Goal: Information Seeking & Learning: Find specific page/section

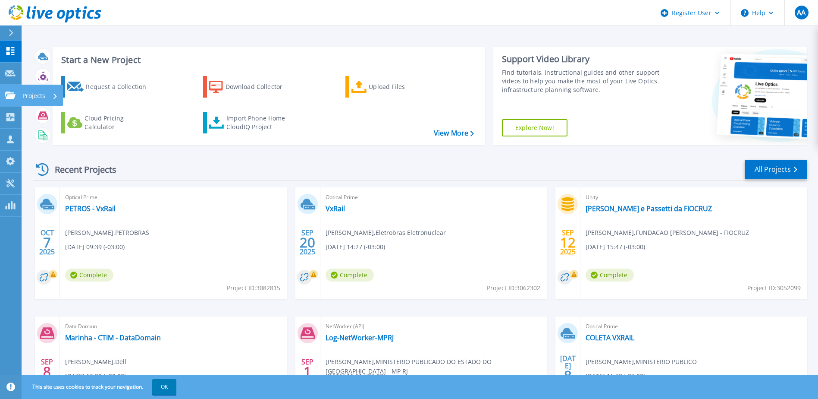
click at [29, 96] on p "Projects" at bounding box center [33, 96] width 23 height 22
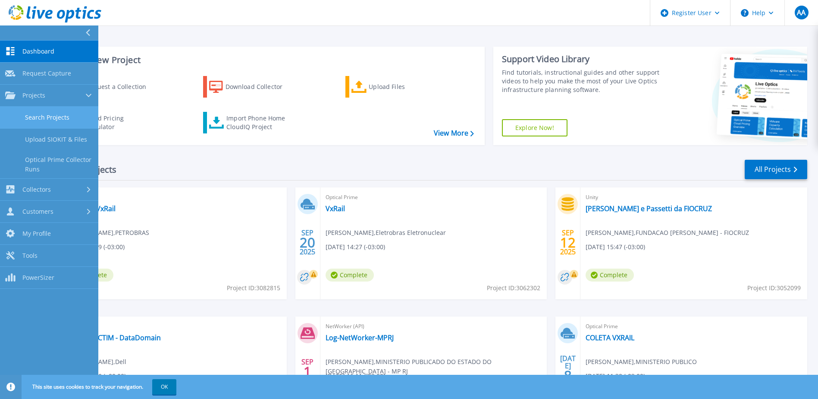
click at [37, 116] on link "Search Projects" at bounding box center [49, 118] width 98 height 22
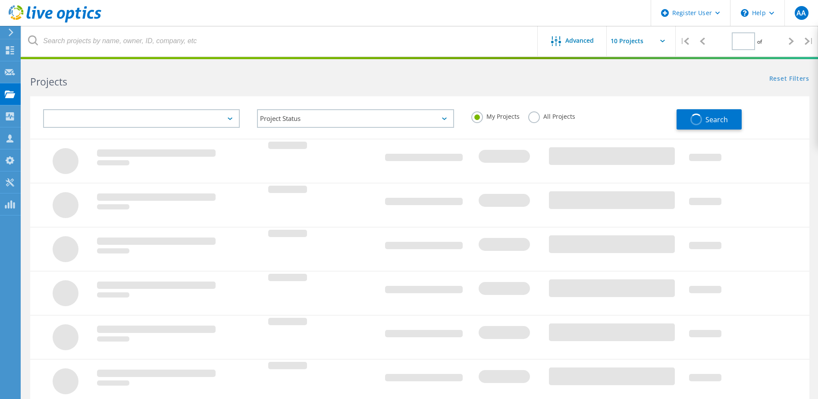
type input "1"
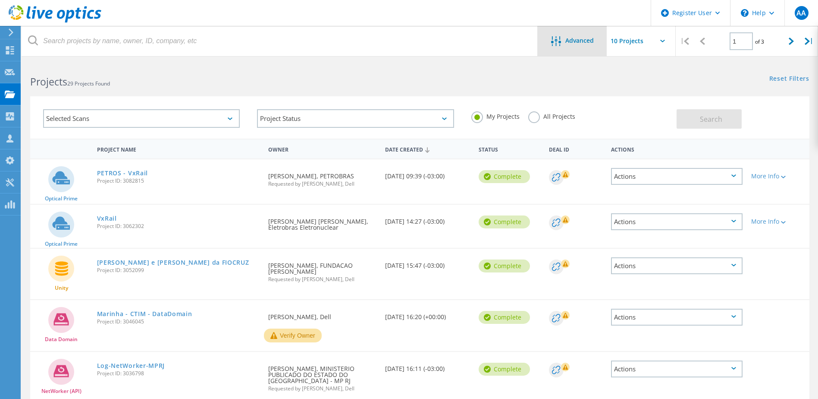
click at [585, 42] on span "Advanced" at bounding box center [579, 41] width 28 height 6
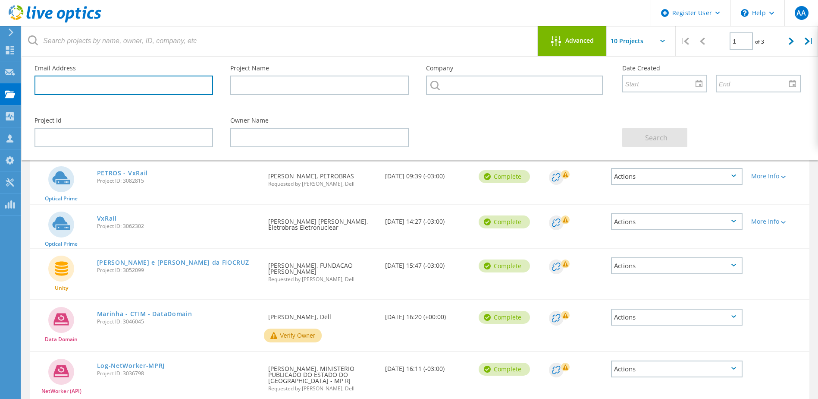
click at [157, 83] on input "text" at bounding box center [124, 84] width 179 height 19
paste input "Live Optics | Avamar | How to Upload the Avamar Database File Pre-Requisites Be…"
type input "Live Optics | Avamar | How to Upload the Avamar Database File Pre-Requisites Be…"
paste input "alessandroms@tcerj.tc.br"
type input "alessandroms@tcerj.tc.br"
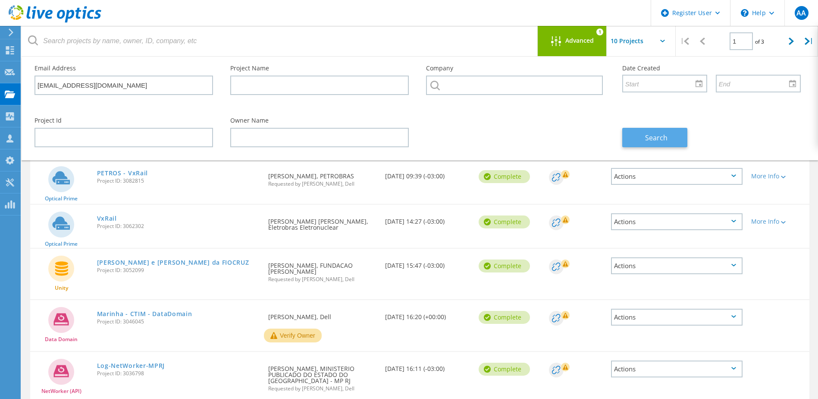
click at [653, 135] on span "Search" at bounding box center [656, 137] width 22 height 9
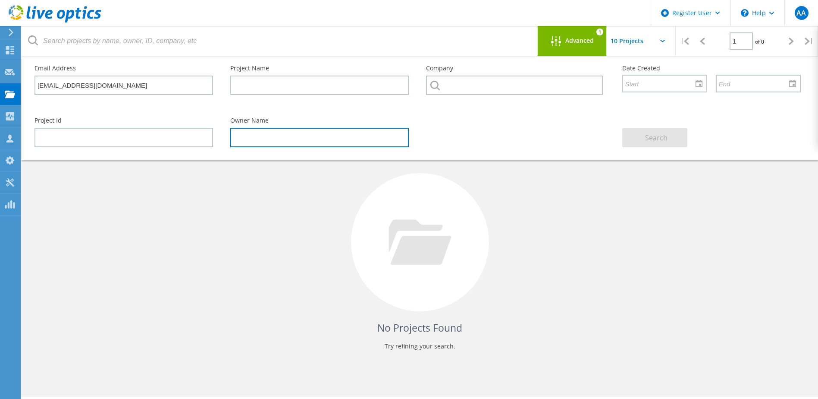
click at [275, 143] on input "text" at bounding box center [319, 137] width 179 height 19
paste input "alessandroms@tcerj.tc.br"
type input "alessandroms@tcerj.tc.br"
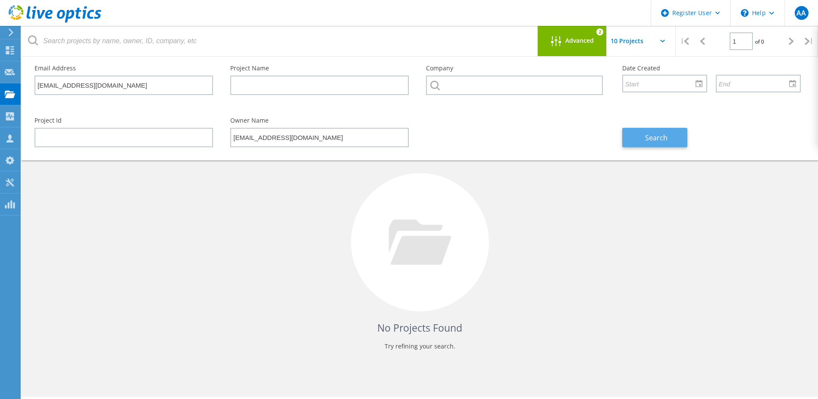
click at [656, 136] on span "Search" at bounding box center [656, 137] width 22 height 9
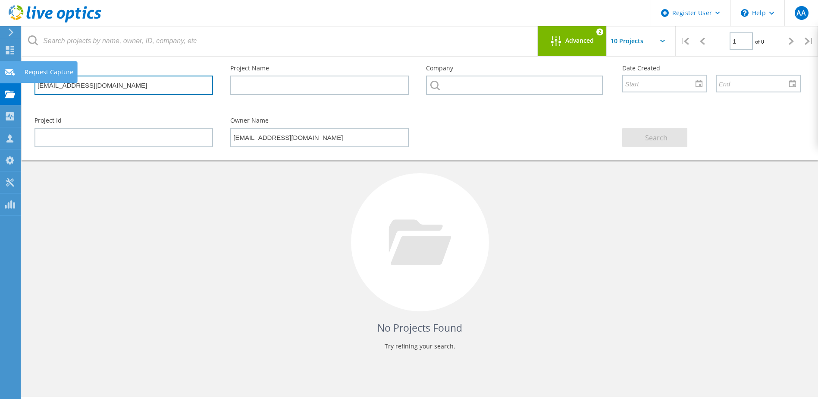
drag, startPoint x: 137, startPoint y: 80, endPoint x: 20, endPoint y: 82, distance: 117.3
click at [20, 82] on div "Register User \n Help Explore Helpful Articles Contact Support AA Dell User Ale…" at bounding box center [409, 243] width 818 height 360
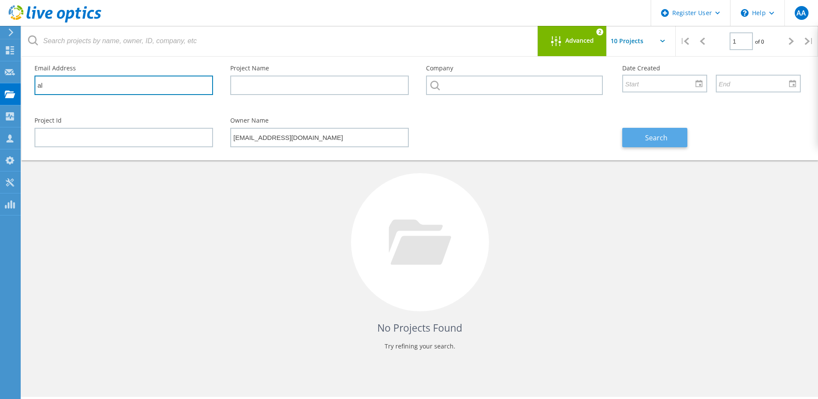
type input "al"
click at [666, 138] on span "Search" at bounding box center [656, 137] width 22 height 9
drag, startPoint x: 52, startPoint y: 85, endPoint x: 33, endPoint y: 84, distance: 19.4
click at [33, 84] on div "Email Address al" at bounding box center [124, 79] width 196 height 47
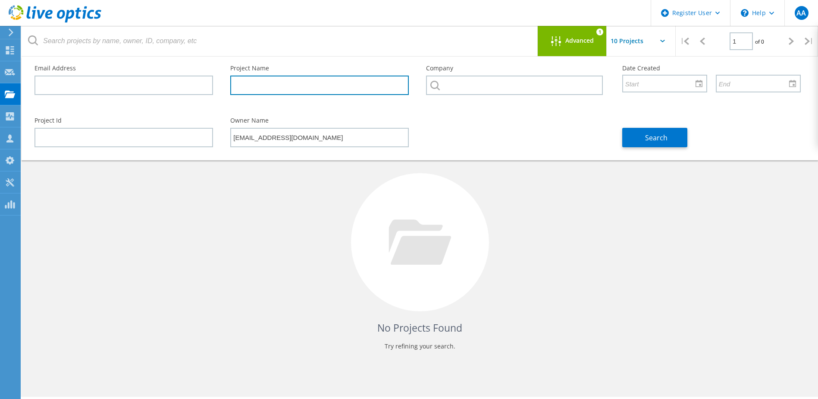
click at [256, 84] on input "text" at bounding box center [319, 84] width 179 height 19
type input "liveoptict"
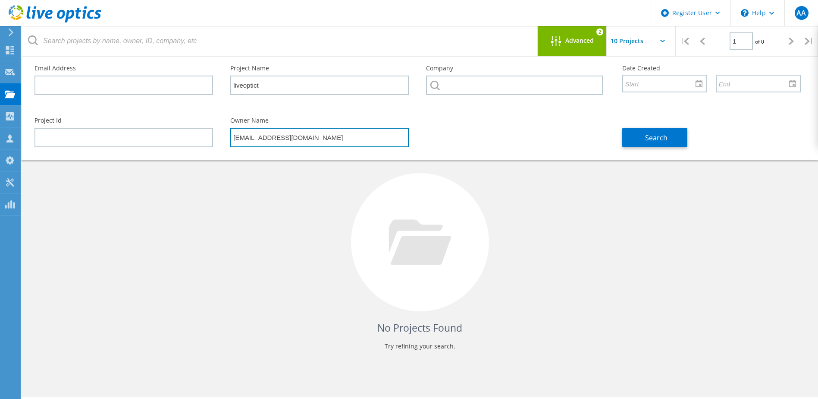
drag, startPoint x: 308, startPoint y: 141, endPoint x: 211, endPoint y: 141, distance: 97.0
click at [211, 141] on div "Project Id Owner Name alessandroms@tcerj.tc.br Search" at bounding box center [418, 132] width 784 height 47
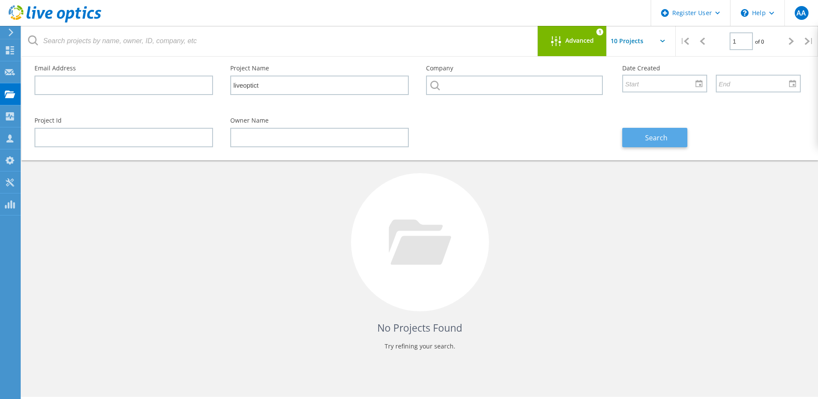
click at [655, 141] on span "Search" at bounding box center [656, 137] width 22 height 9
click at [14, 53] on use at bounding box center [10, 50] width 8 height 8
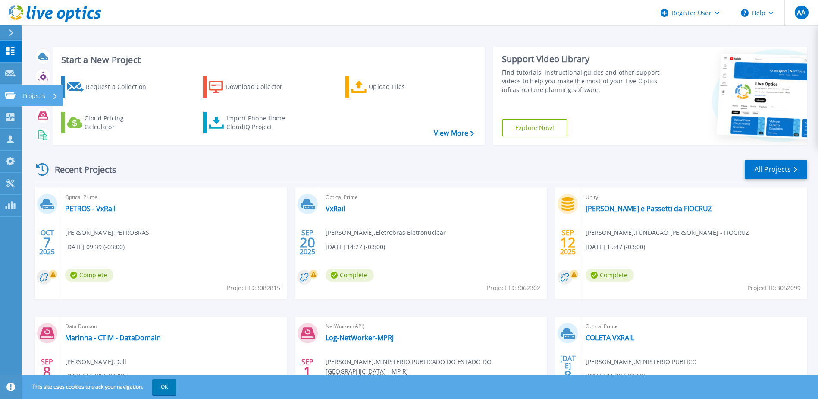
click at [7, 97] on icon at bounding box center [10, 94] width 10 height 7
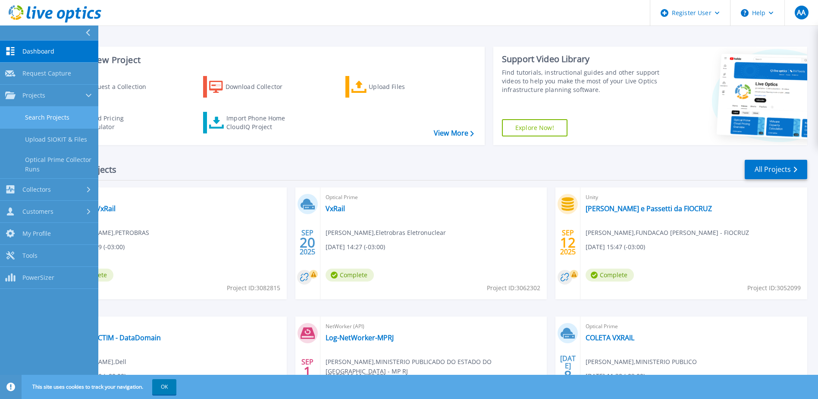
click at [34, 116] on link "Search Projects" at bounding box center [49, 118] width 98 height 22
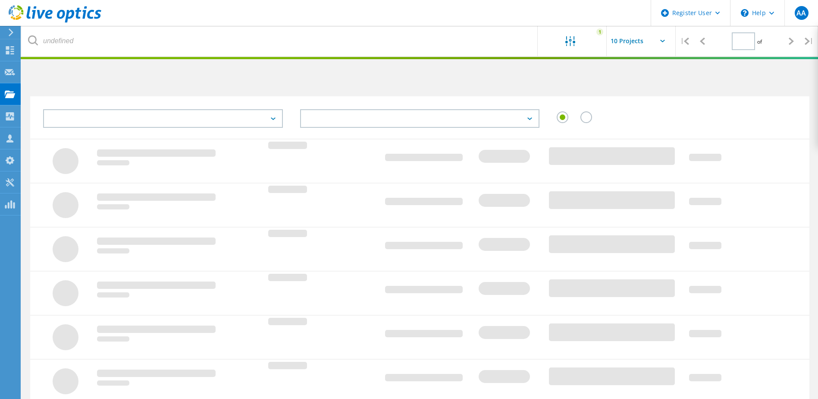
type input "1"
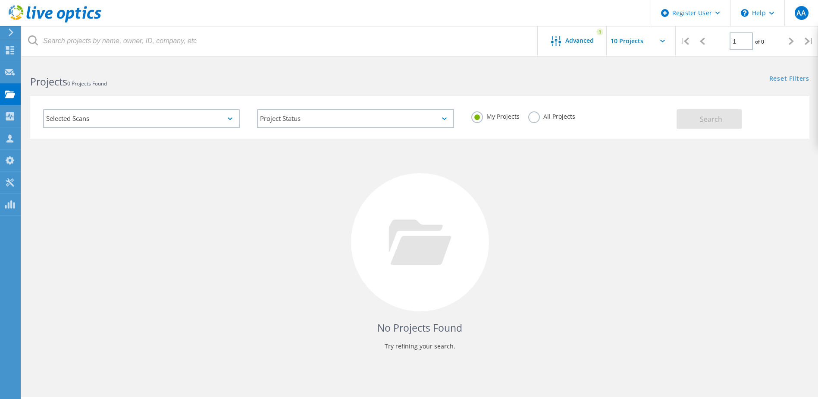
click at [235, 121] on div "Selected Scans" at bounding box center [141, 118] width 197 height 19
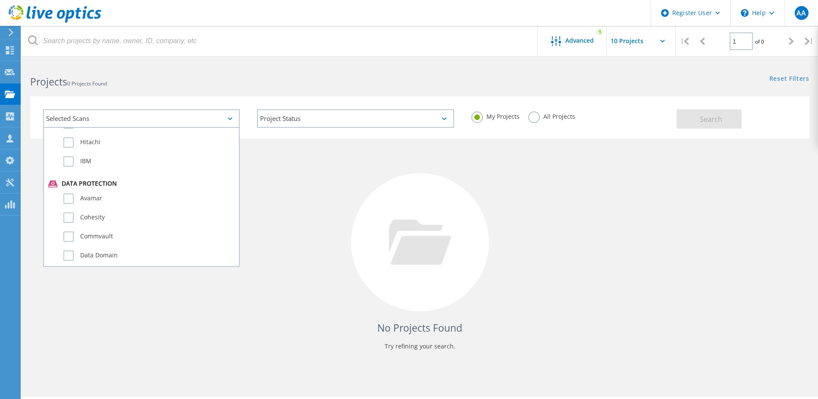
scroll to position [431, 0]
click at [72, 196] on label "Avamar" at bounding box center [148, 198] width 171 height 10
click at [0, 0] on input "Avamar" at bounding box center [0, 0] width 0 height 0
click at [719, 119] on span "Search" at bounding box center [711, 118] width 22 height 9
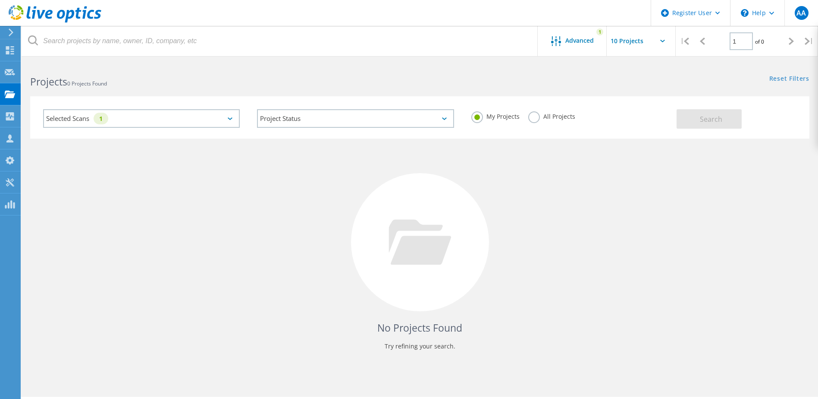
click at [530, 119] on label "All Projects" at bounding box center [551, 115] width 47 height 8
click at [0, 0] on input "All Projects" at bounding box center [0, 0] width 0 height 0
click at [697, 119] on button "Search" at bounding box center [709, 118] width 65 height 19
click at [232, 119] on icon at bounding box center [230, 118] width 5 height 3
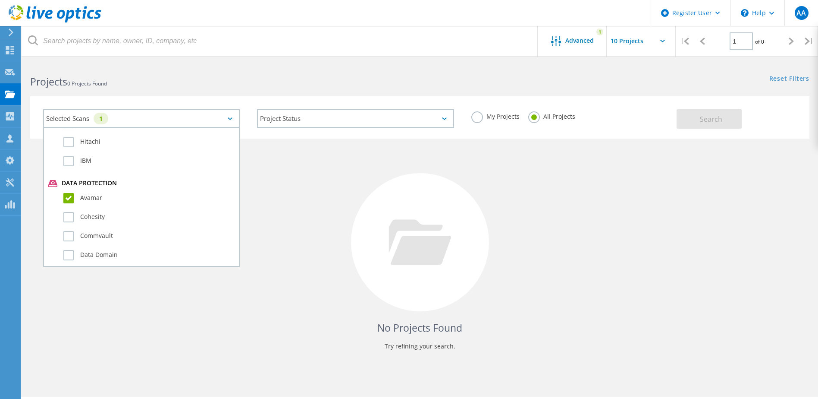
click at [626, 127] on div "My Projects All Projects" at bounding box center [570, 116] width 214 height 32
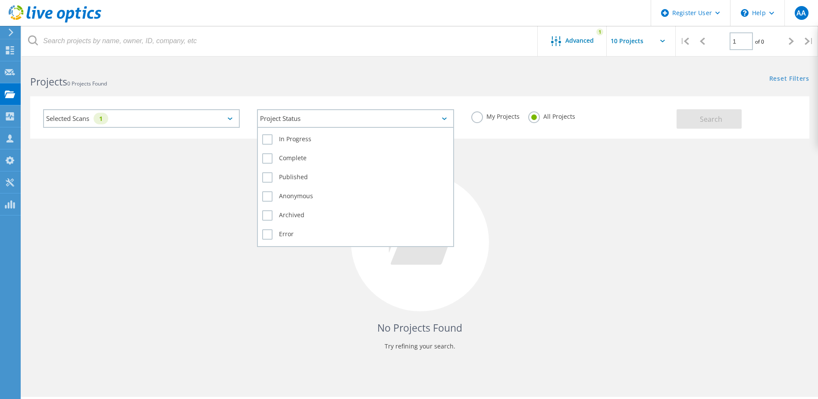
click at [355, 120] on div "Project Status" at bounding box center [355, 118] width 197 height 19
click at [302, 141] on label "In Progress" at bounding box center [355, 139] width 186 height 10
click at [0, 0] on input "In Progress" at bounding box center [0, 0] width 0 height 0
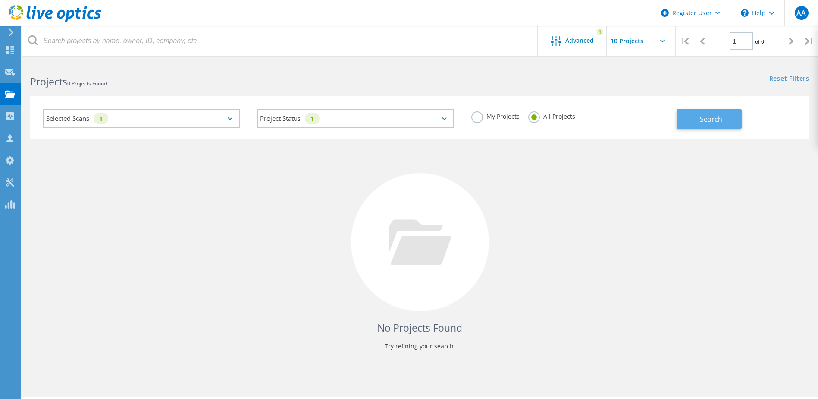
click at [703, 119] on span "Search" at bounding box center [711, 118] width 22 height 9
click at [234, 120] on div "Selected Scans 1" at bounding box center [141, 118] width 197 height 19
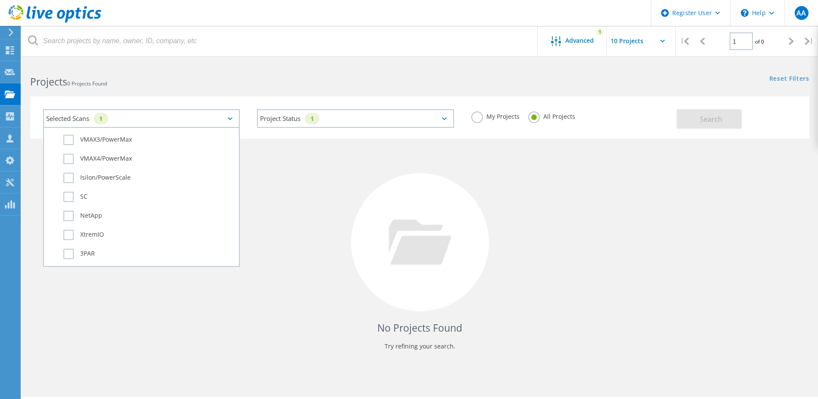
scroll to position [288, 0]
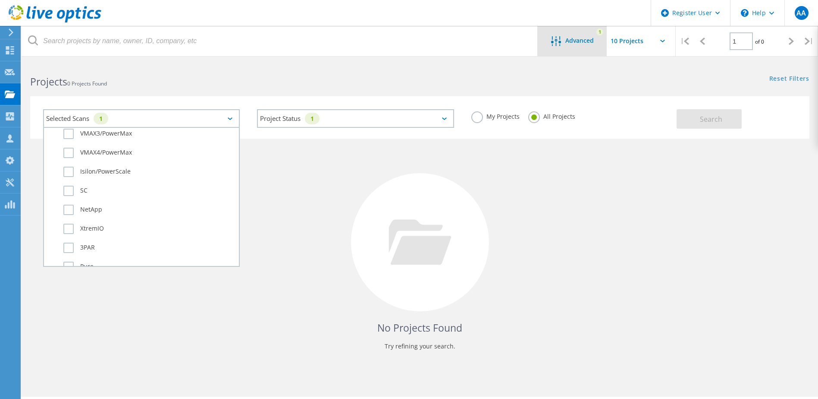
click at [558, 39] on icon at bounding box center [556, 41] width 10 height 10
